Goal: Find specific page/section: Find specific page/section

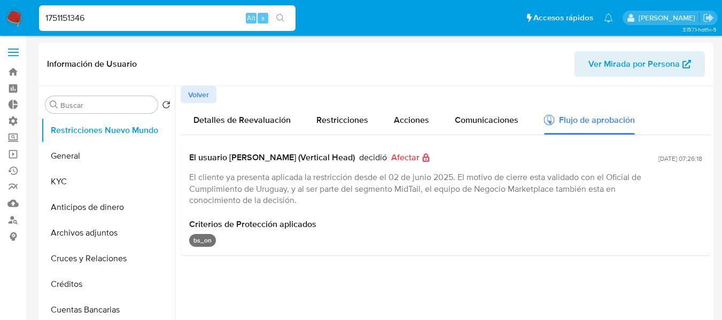
select select "10"
type input "3363433"
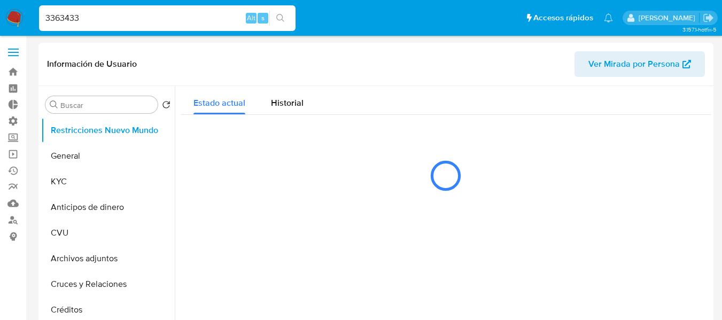
select select "10"
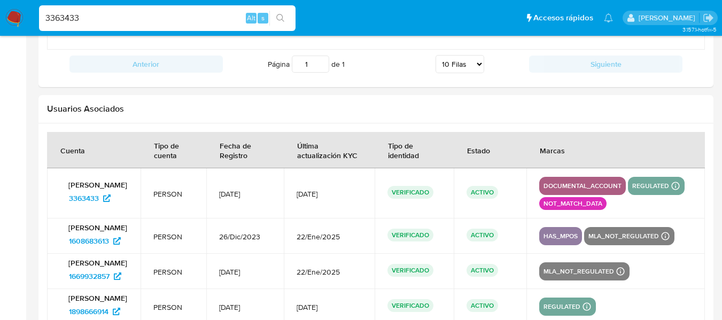
scroll to position [1414, 0]
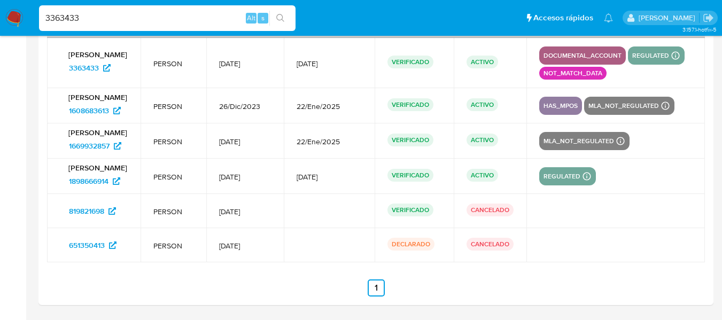
click at [166, 16] on input "3363433" at bounding box center [167, 18] width 257 height 14
paste input "628630732"
type input "628630732"
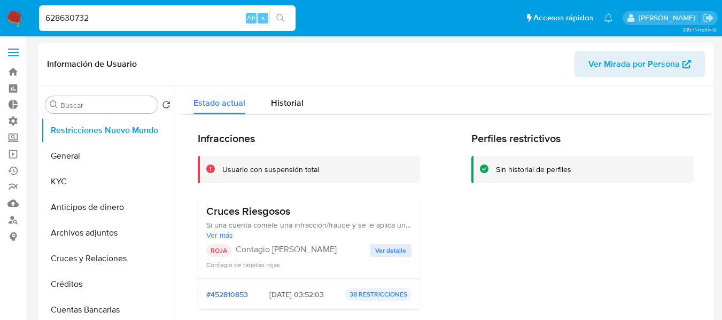
select select "10"
click at [72, 14] on input "628630732" at bounding box center [167, 18] width 257 height 14
paste input "70329634"
type input "703296342"
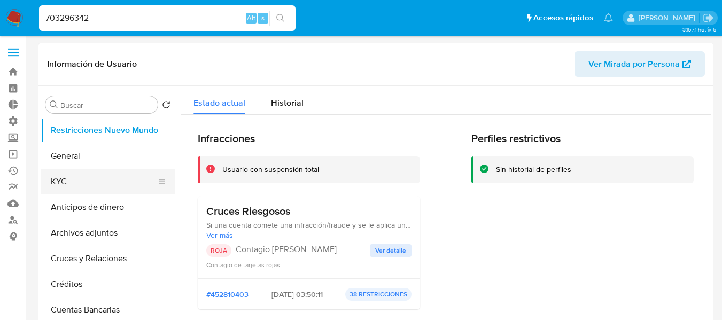
select select "10"
click at [87, 14] on input "703296342" at bounding box center [167, 18] width 257 height 14
paste input "79749460"
type input "779749460"
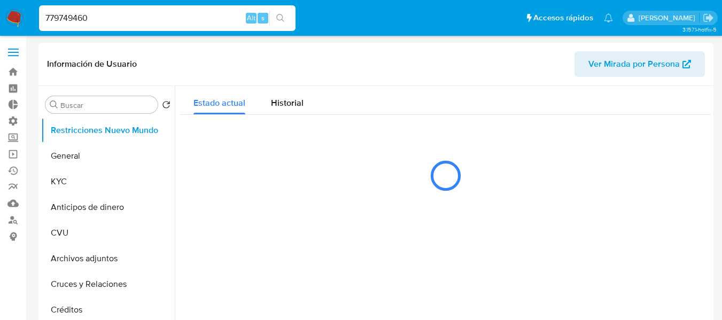
select select "10"
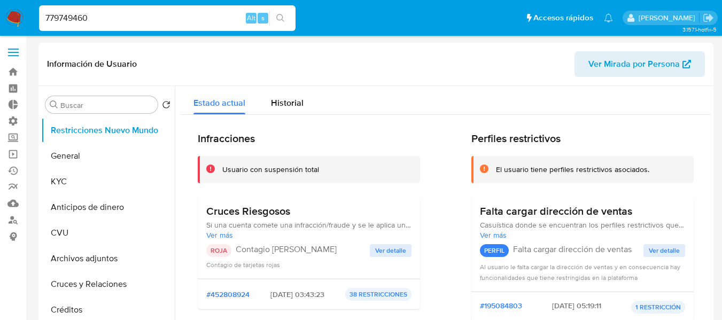
click at [100, 14] on input "779749460" at bounding box center [167, 18] width 257 height 14
paste input "64783652"
type input "764783652"
select select "10"
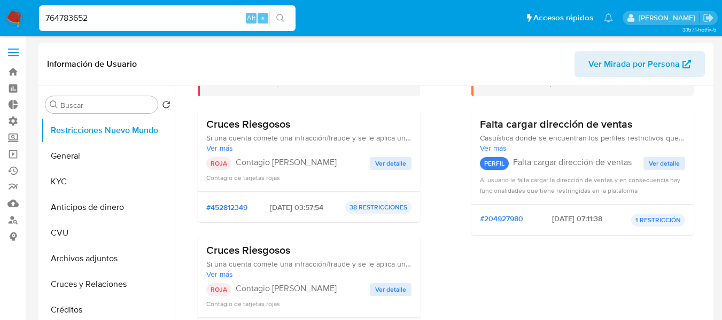
scroll to position [53, 0]
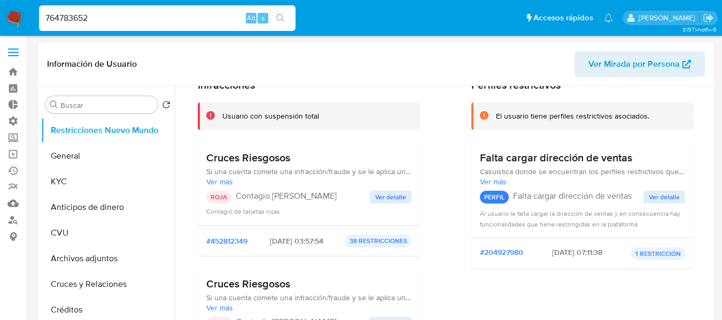
click at [86, 14] on input "764783652" at bounding box center [167, 18] width 257 height 14
paste input "54260447"
click at [86, 14] on input "764783652" at bounding box center [167, 18] width 257 height 14
type input "754260447"
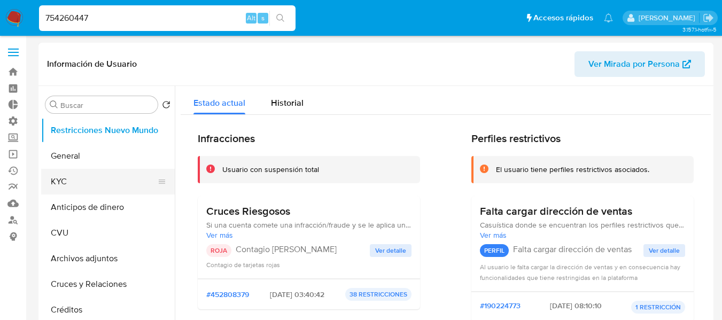
select select "10"
click at [202, 22] on input "754260447" at bounding box center [167, 18] width 257 height 14
paste input "4016601"
type input "4016601"
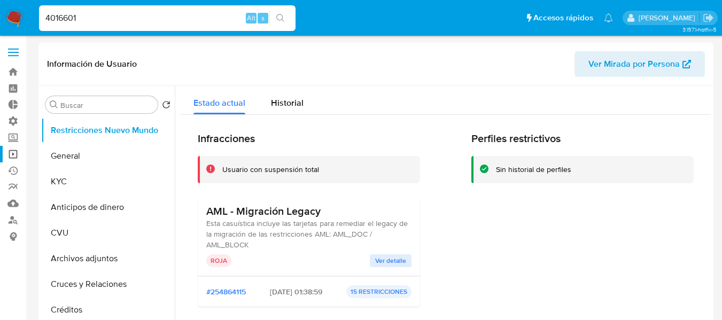
select select "10"
click at [103, 24] on input "4016601" at bounding box center [167, 18] width 257 height 14
paste input "1055237664"
type input "1055237664"
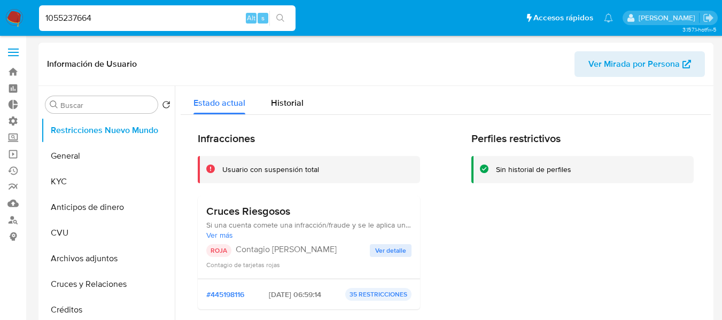
select select "10"
click at [104, 19] on input "1055237664" at bounding box center [167, 18] width 257 height 14
paste input "1055237664"
click at [104, 19] on input "10552376641055237664" at bounding box center [167, 18] width 257 height 14
paste input
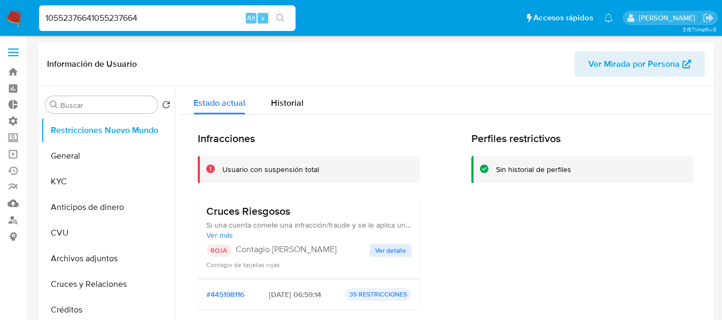
click at [104, 19] on input "10552376641055237664" at bounding box center [167, 18] width 257 height 14
click at [90, 11] on input "1055237664" at bounding box center [167, 18] width 257 height 14
click at [90, 15] on input "1055237664" at bounding box center [167, 18] width 257 height 14
paste input "810523167"
click at [90, 15] on input "1055237668105231674" at bounding box center [167, 18] width 257 height 14
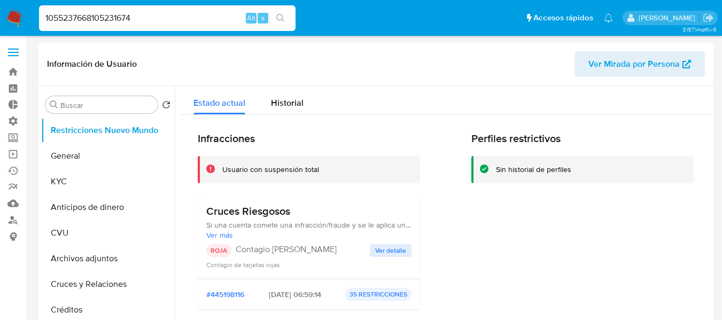
paste input "810523167"
click at [90, 15] on input "810523167" at bounding box center [167, 18] width 257 height 14
type input "810523167"
select select "10"
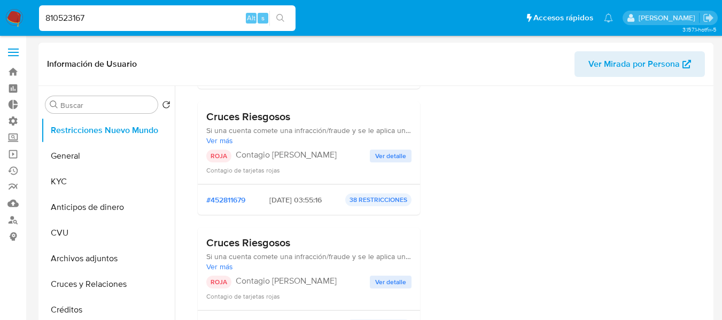
scroll to position [374, 0]
